Goal: Check status: Verify the current state of an ongoing process or item

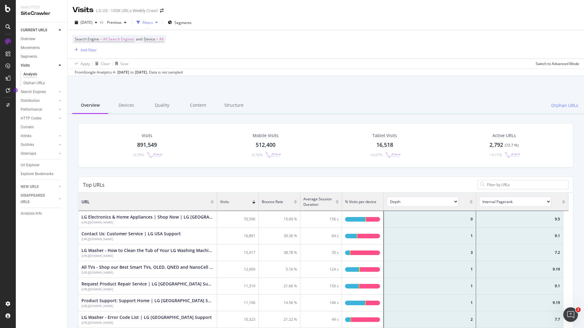
scroll to position [178, 486]
click at [34, 109] on div "Performance" at bounding box center [31, 109] width 21 height 6
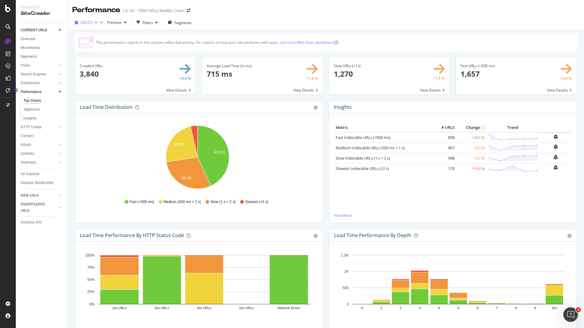
click at [97, 22] on icon "button" at bounding box center [96, 23] width 2 height 4
click at [241, 15] on div "[DATE] vs Previous Filters Segments" at bounding box center [325, 22] width 517 height 15
